Goal: Answer question/provide support: Share knowledge or assist other users

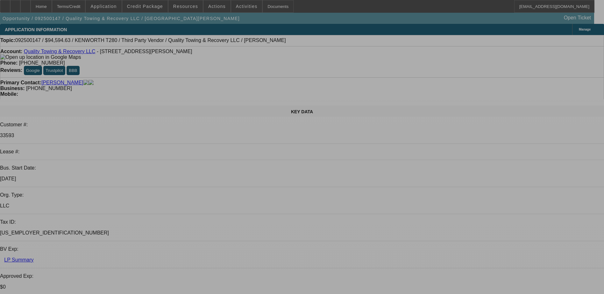
select select "0"
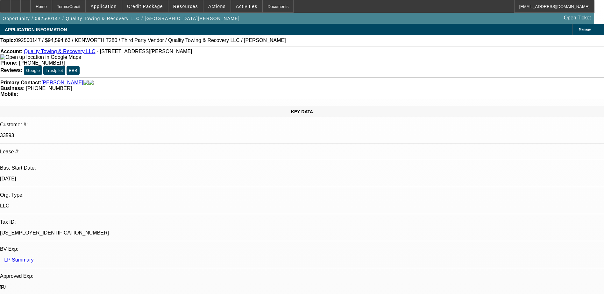
select select "0"
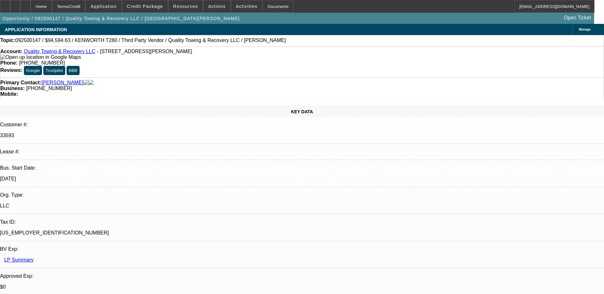
select select "0"
select select "1"
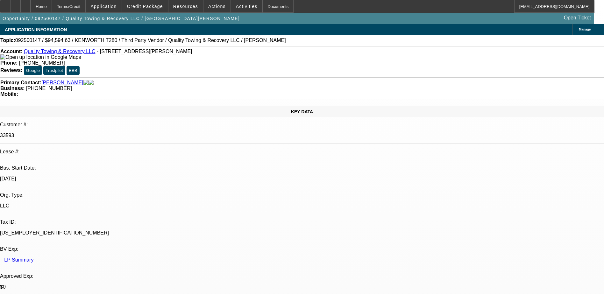
select select "6"
select select "1"
select select "6"
select select "1"
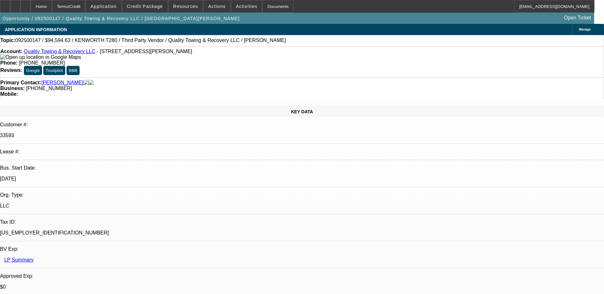
select select "1"
select select "6"
radio input "true"
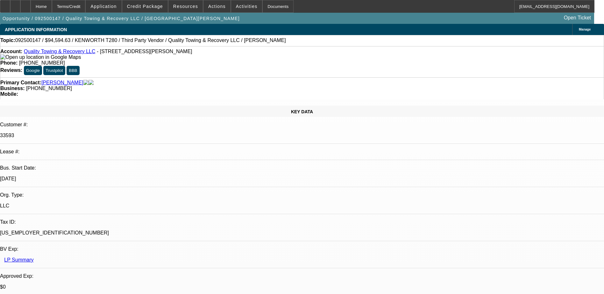
paste textarea "Truck Sold unfortunately but we went over terms and he liked them. Told him the…"
type textarea "Truck Sold unfortunately but we went over terms and he liked them. Told him the…"
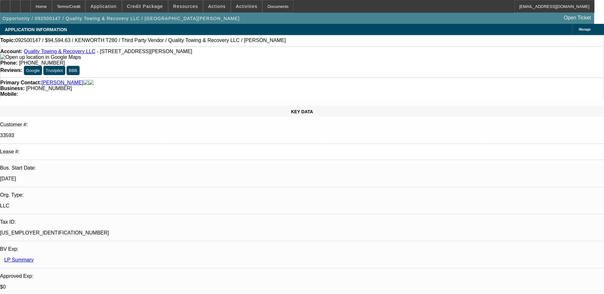
radio input "true"
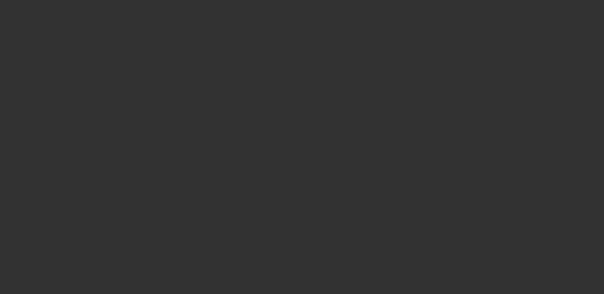
scroll to position [0, 0]
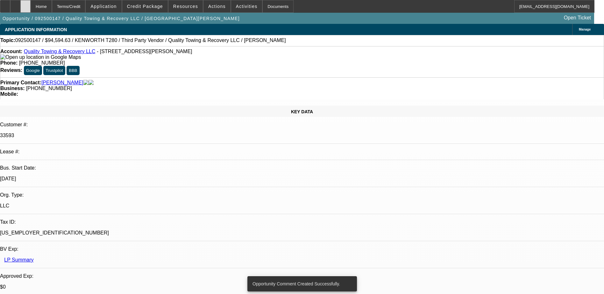
click at [31, 5] on div at bounding box center [25, 6] width 10 height 13
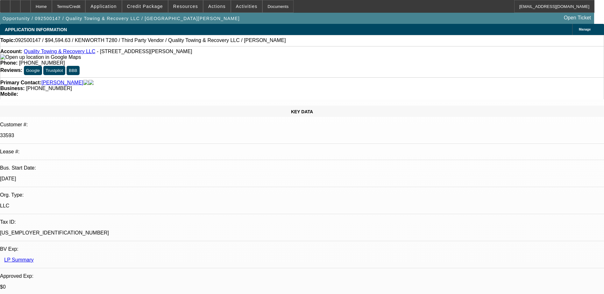
select select "0"
select select "6"
select select "0"
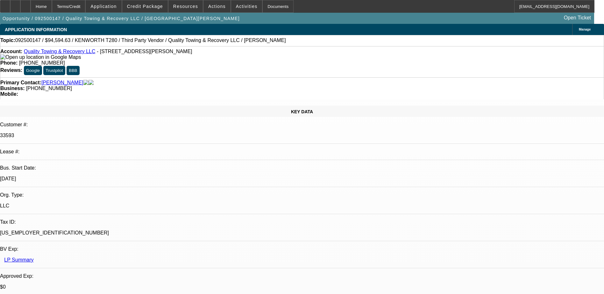
select select "0"
select select "6"
select select "0"
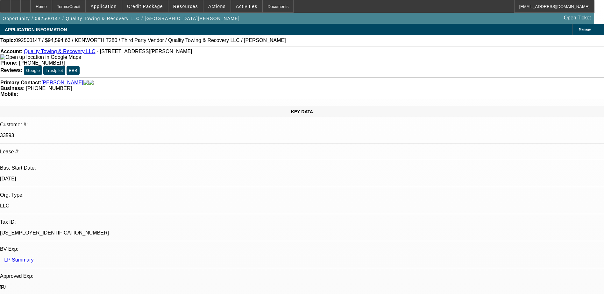
select select "0"
select select "6"
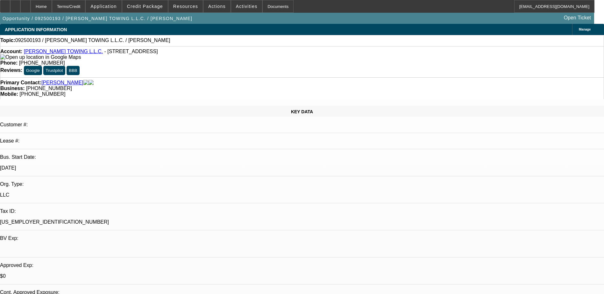
select select "0"
select select "2"
select select "0.1"
select select "1"
select select "2"
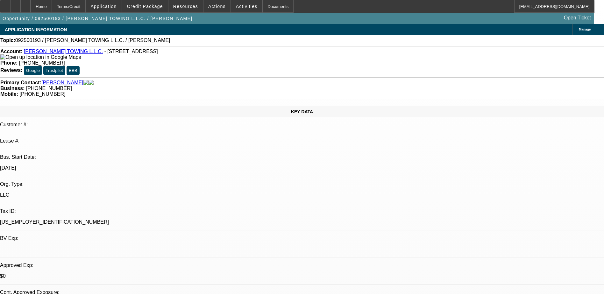
select select "4"
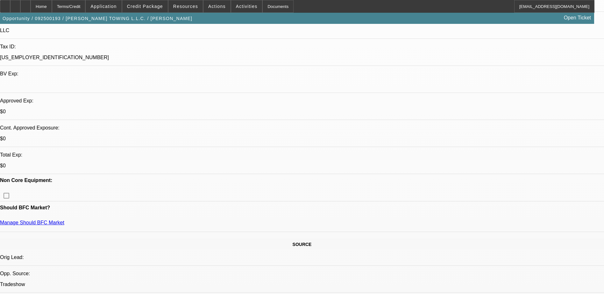
scroll to position [159, 0]
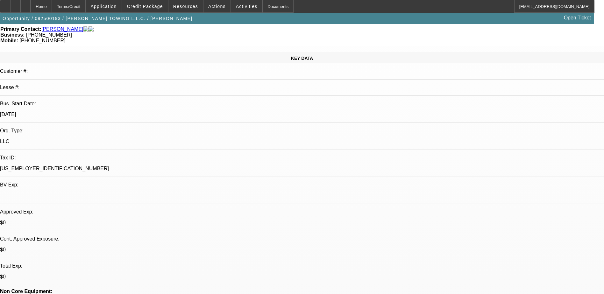
scroll to position [0, 0]
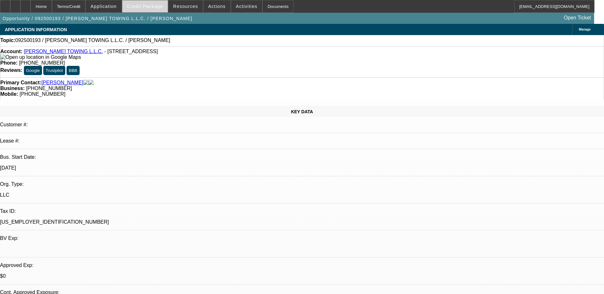
click at [157, 4] on span "Credit Package" at bounding box center [145, 6] width 36 height 5
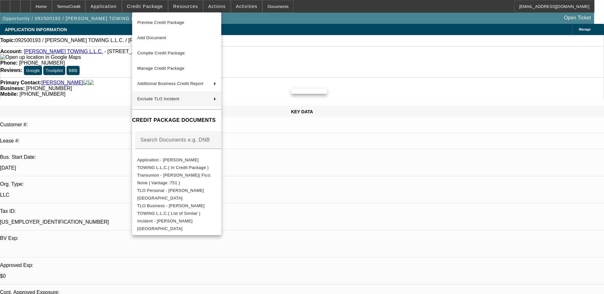
click at [319, 165] on div at bounding box center [302, 147] width 604 height 294
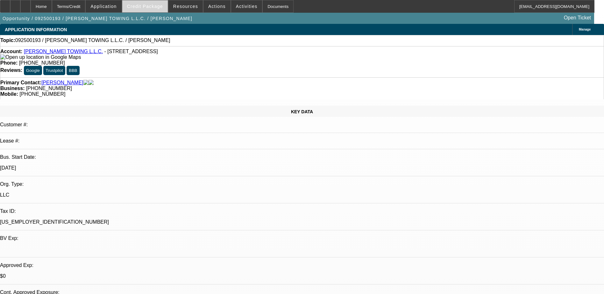
click at [140, 8] on span "Credit Package" at bounding box center [145, 6] width 36 height 5
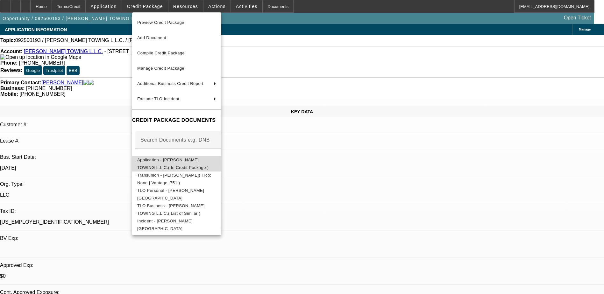
click at [192, 163] on span "Application - [PERSON_NAME] TOWING L.L.C.( In Credit Package )" at bounding box center [173, 164] width 72 height 12
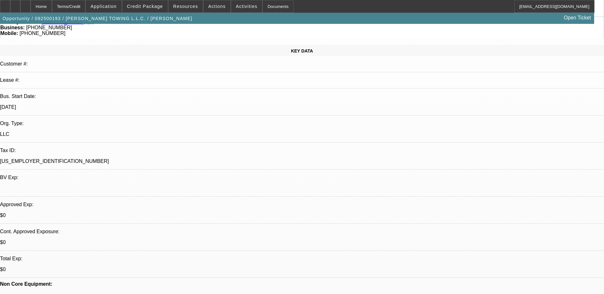
scroll to position [159, 0]
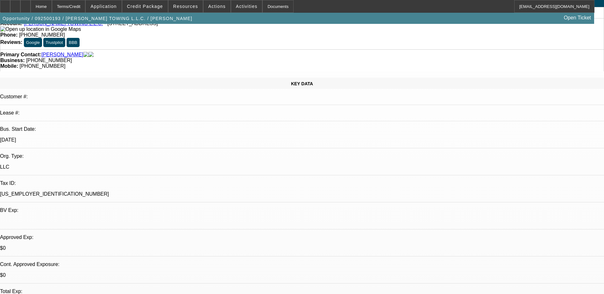
scroll to position [0, 0]
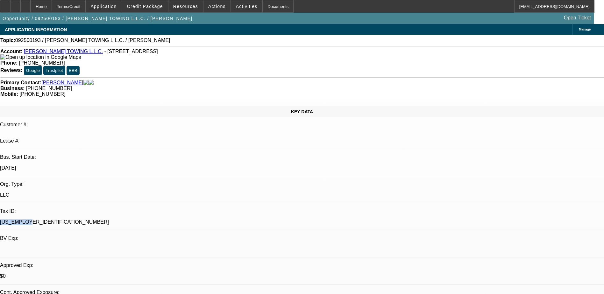
drag, startPoint x: 76, startPoint y: 132, endPoint x: 123, endPoint y: 133, distance: 46.2
click at [123, 219] on p "[US_EMPLOYER_IDENTIFICATION_NUMBER]" at bounding box center [302, 222] width 604 height 6
drag, startPoint x: 123, startPoint y: 133, endPoint x: 109, endPoint y: 125, distance: 16.3
click at [112, 219] on p "[US_EMPLOYER_IDENTIFICATION_NUMBER]" at bounding box center [302, 222] width 604 height 6
click at [153, 6] on span "Credit Package" at bounding box center [145, 6] width 36 height 5
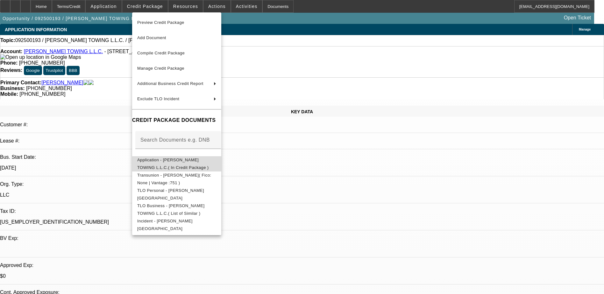
click at [170, 162] on span "Application - [PERSON_NAME] TOWING L.L.C.( In Credit Package )" at bounding box center [173, 164] width 72 height 12
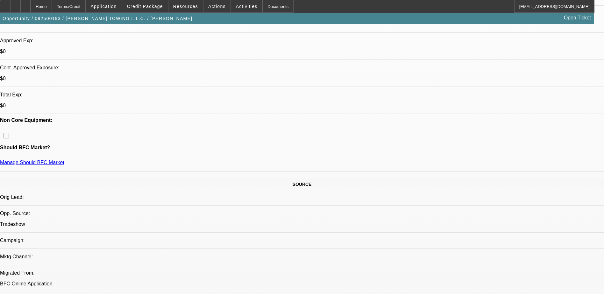
scroll to position [223, 0]
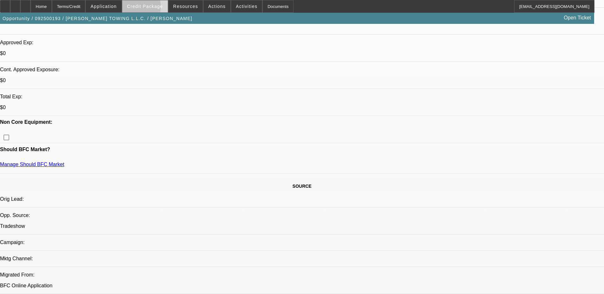
click at [146, 8] on span "Credit Package" at bounding box center [145, 6] width 36 height 5
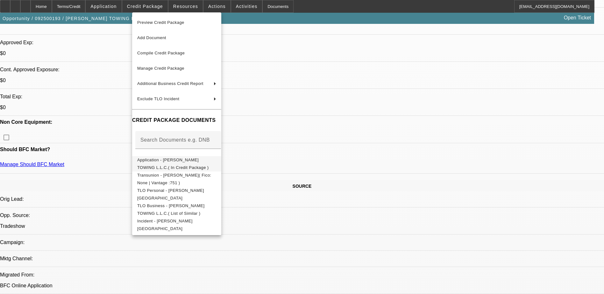
click at [163, 161] on span "Application - [PERSON_NAME] TOWING L.L.C.( In Credit Package )" at bounding box center [173, 164] width 72 height 12
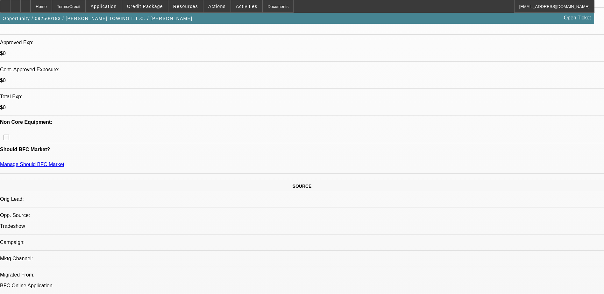
drag, startPoint x: 581, startPoint y: 155, endPoint x: 592, endPoint y: 152, distance: 10.6
drag, startPoint x: 410, startPoint y: 159, endPoint x: 430, endPoint y: 157, distance: 20.2
drag, startPoint x: 430, startPoint y: 157, endPoint x: 465, endPoint y: 161, distance: 35.2
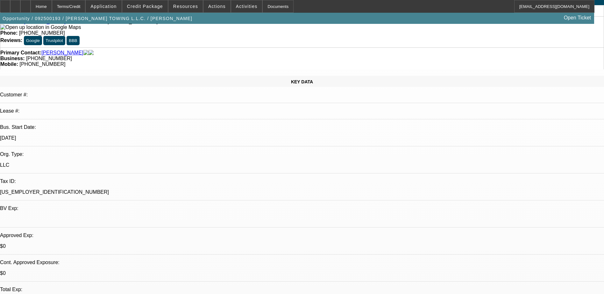
scroll to position [0, 0]
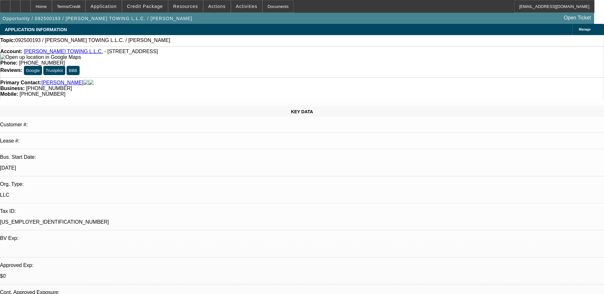
click at [62, 50] on div "Account: [PERSON_NAME] TOWING L.L.C. - [STREET_ADDRESS]" at bounding box center [301, 54] width 603 height 11
click at [62, 53] on link "[PERSON_NAME] TOWING L.L.C." at bounding box center [63, 51] width 79 height 5
click at [141, 6] on span "Credit Package" at bounding box center [145, 6] width 36 height 5
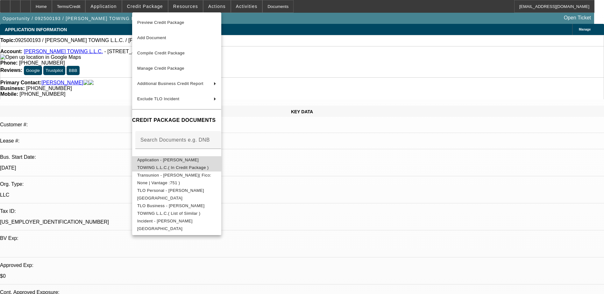
click at [155, 165] on span "Application - [PERSON_NAME] TOWING L.L.C.( In Credit Package )" at bounding box center [176, 163] width 79 height 15
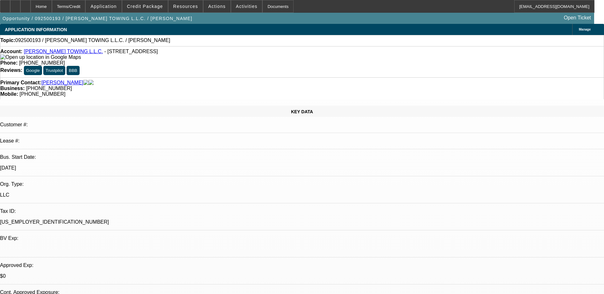
click at [257, 86] on div "Business: [PHONE_NUMBER]" at bounding box center [301, 89] width 603 height 6
click at [161, 11] on span at bounding box center [145, 6] width 46 height 15
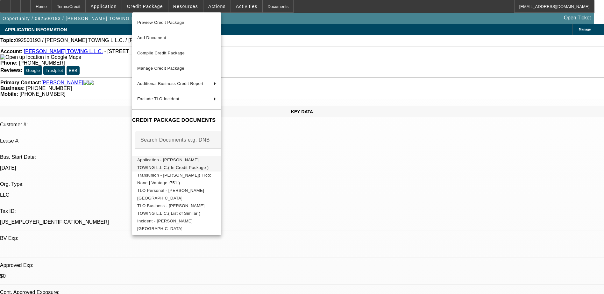
click at [172, 161] on span "Application - [PERSON_NAME] TOWING L.L.C.( In Credit Package )" at bounding box center [173, 164] width 72 height 12
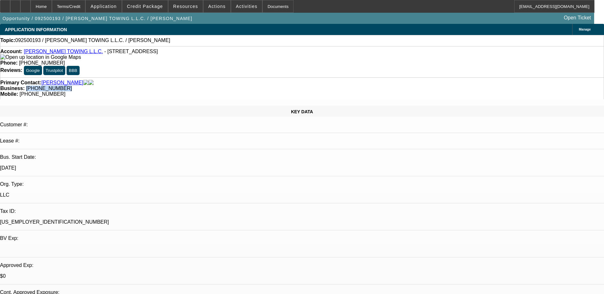
drag, startPoint x: 258, startPoint y: 72, endPoint x: 227, endPoint y: 71, distance: 30.6
click at [227, 86] on div "Business: [PHONE_NUMBER]" at bounding box center [301, 89] width 603 height 6
copy span "[PHONE_NUMBER]"
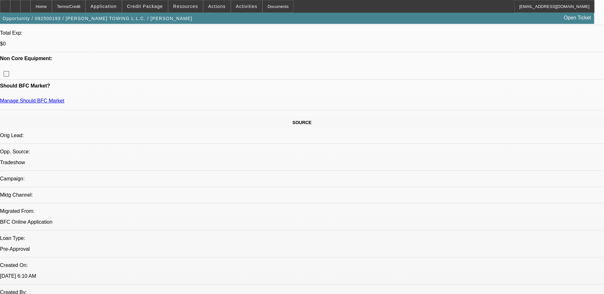
scroll to position [191, 0]
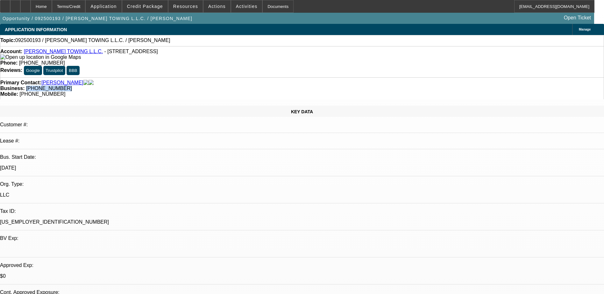
scroll to position [257, 0]
